Goal: Check status: Check status

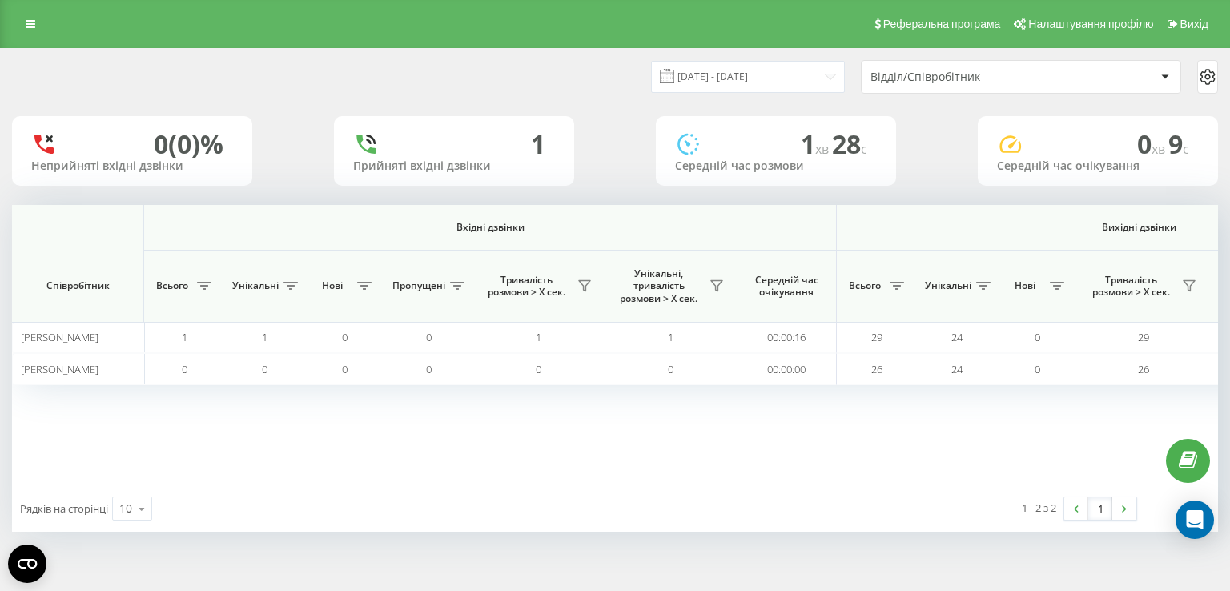
scroll to position [0, 1028]
click at [713, 80] on input "19.08.2025 - 19.08.2025" at bounding box center [748, 76] width 194 height 31
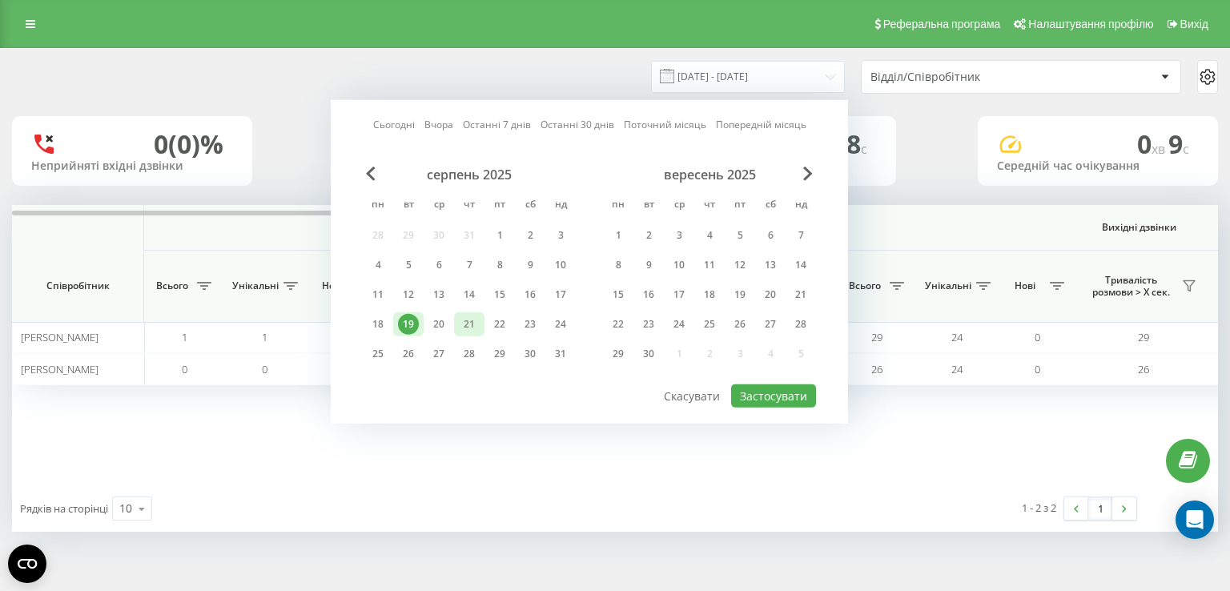
click at [461, 325] on div "21" at bounding box center [469, 324] width 21 height 21
click at [763, 388] on button "Застосувати" at bounding box center [773, 395] width 85 height 23
type input "21.08.2025 - 21.08.2025"
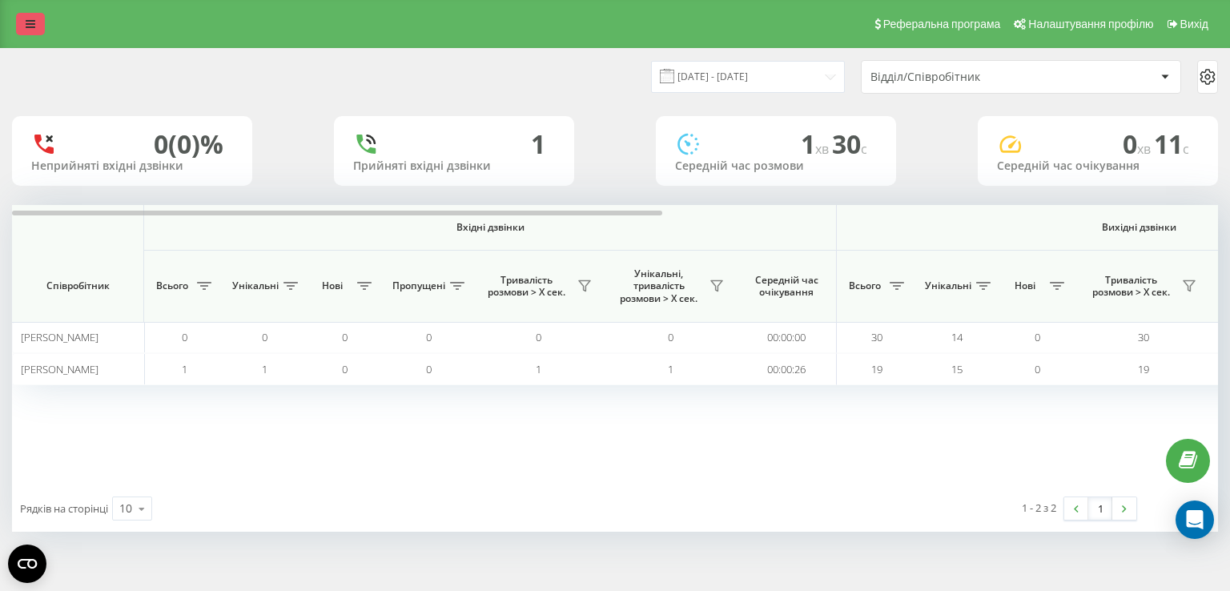
click at [26, 23] on icon at bounding box center [31, 23] width 10 height 11
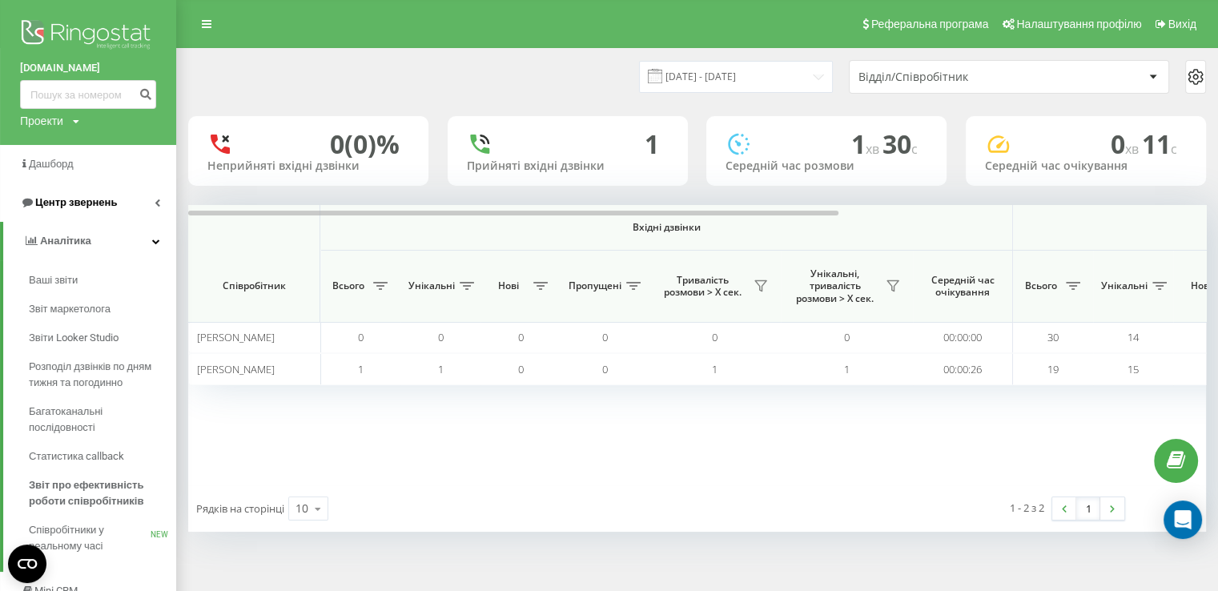
click at [75, 206] on span "Центр звернень" at bounding box center [76, 202] width 82 height 12
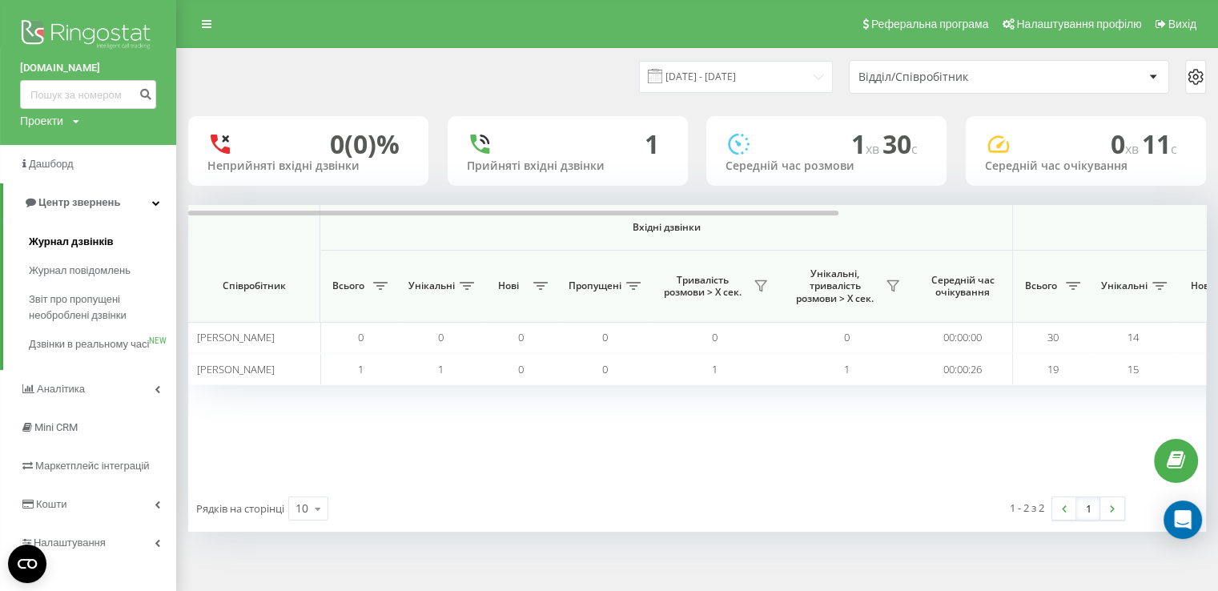
click at [93, 239] on span "Журнал дзвінків" at bounding box center [71, 242] width 85 height 16
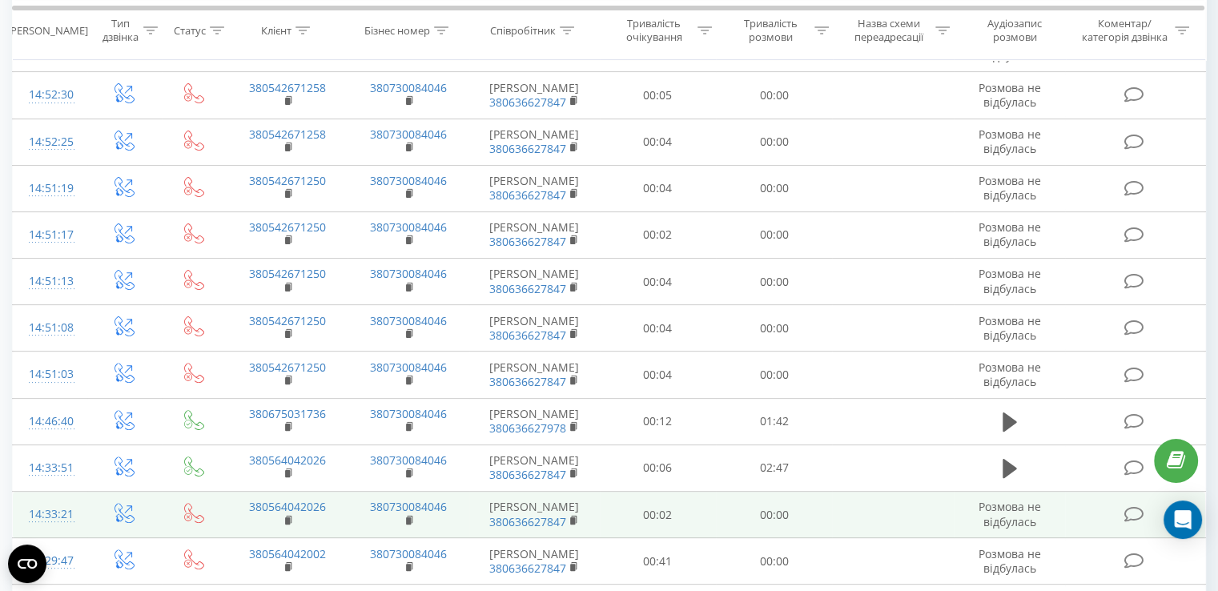
scroll to position [481, 0]
